Goal: Ask a question

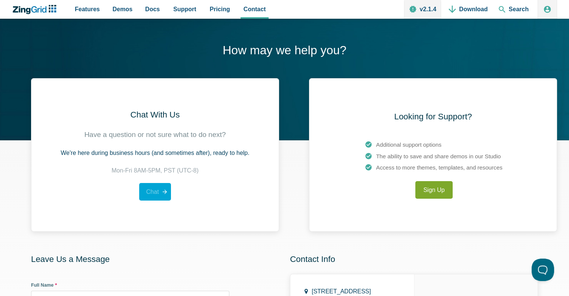
click at [154, 191] on link "Chat" at bounding box center [154, 192] width 31 height 18
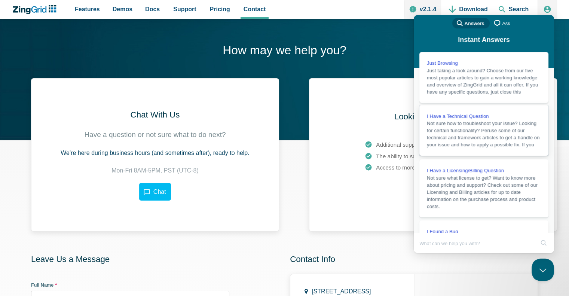
click at [482, 119] on span "I Have a Technical Question" at bounding box center [458, 116] width 62 height 6
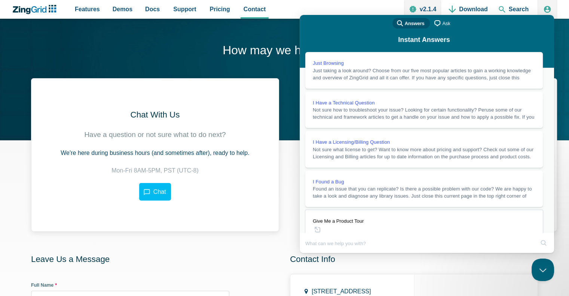
click at [313, 253] on button "Close" at bounding box center [306, 258] width 13 height 10
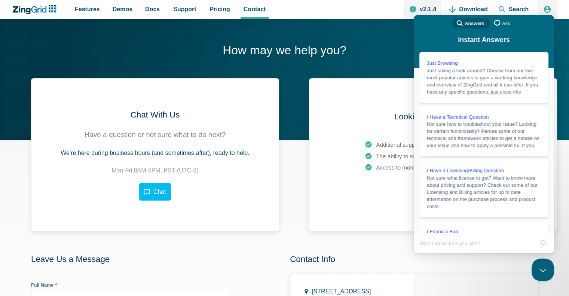
click at [504, 23] on span "Ask" at bounding box center [506, 23] width 8 height 7
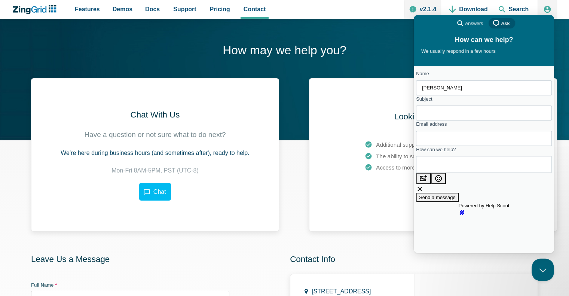
type input "[PERSON_NAME]"
type input "Adding 508 compliant title or label to line chart dynamic data"
type input "[EMAIL_ADDRESS][DOMAIN_NAME]"
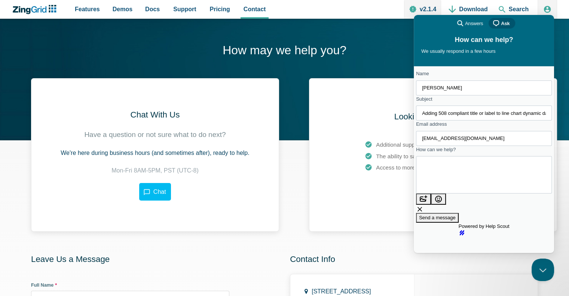
scroll to position [4, 0]
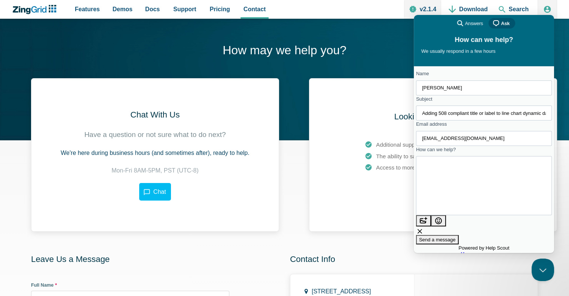
paste textarea ""tooltip" : { "text" : "%t count is %node-value""
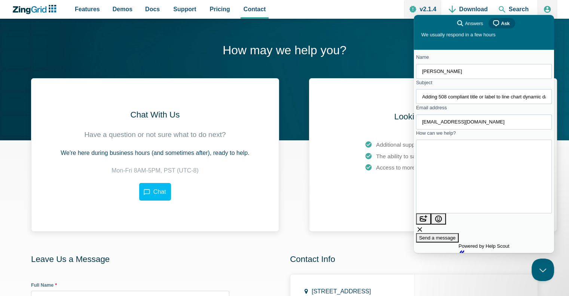
scroll to position [32, 0]
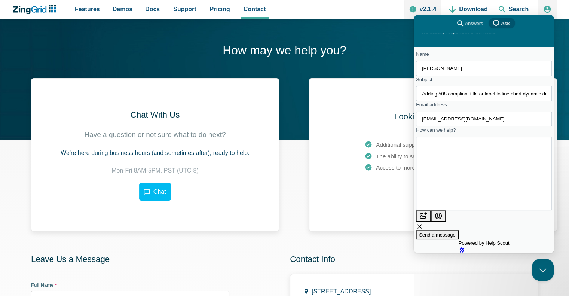
type textarea "I have a line chart with dynamic tooltip data and need to make it 508 compliant…"
click at [456, 232] on span "Send a message" at bounding box center [437, 235] width 37 height 6
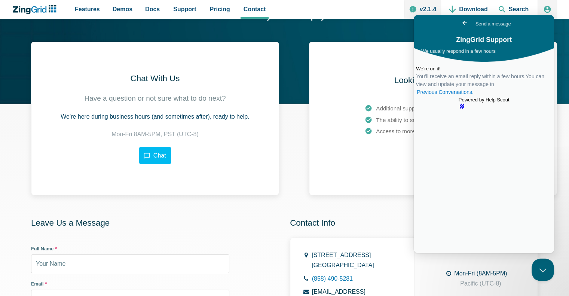
scroll to position [0, 0]
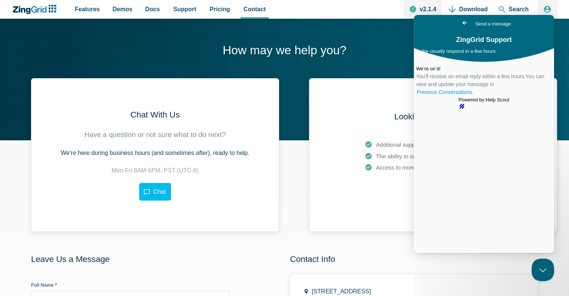
click at [474, 96] on link "Previous Conversations ." at bounding box center [445, 92] width 58 height 8
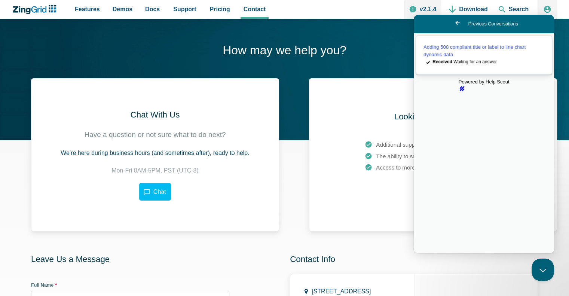
click at [448, 46] on span "Adding 508 compliant title or label to line chart dynamic data" at bounding box center [474, 50] width 102 height 13
drag, startPoint x: 425, startPoint y: 64, endPoint x: 436, endPoint y: 121, distance: 57.7
copy section "I have a line chart with dynamic tooltip data and need to make it 508 compliant…"
click at [428, 253] on button "Close" at bounding box center [420, 258] width 13 height 10
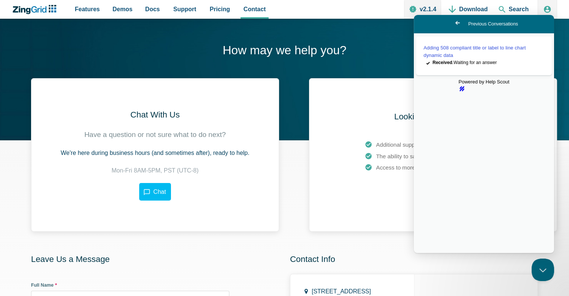
click at [351, 27] on div "How may we help you?" at bounding box center [284, 51] width 545 height 65
click at [176, 8] on span "Support" at bounding box center [184, 9] width 23 height 10
